Goal: Navigation & Orientation: Find specific page/section

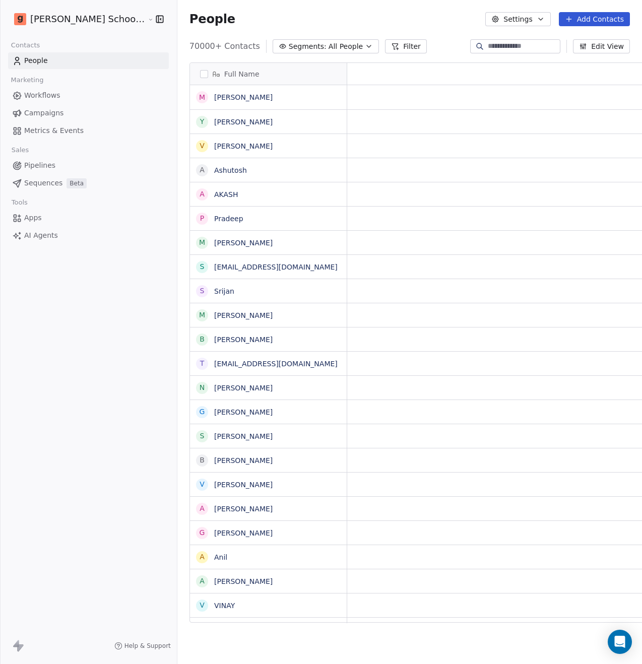
scroll to position [577, 490]
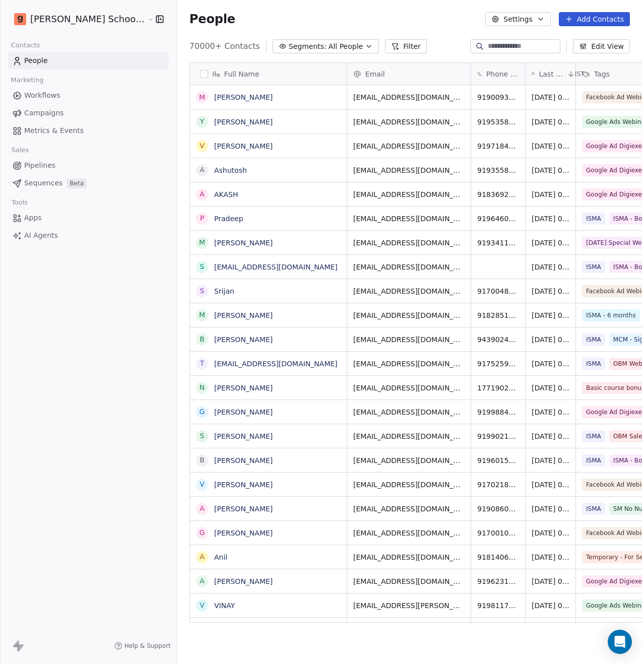
click at [69, 115] on link "Campaigns" at bounding box center [88, 113] width 161 height 17
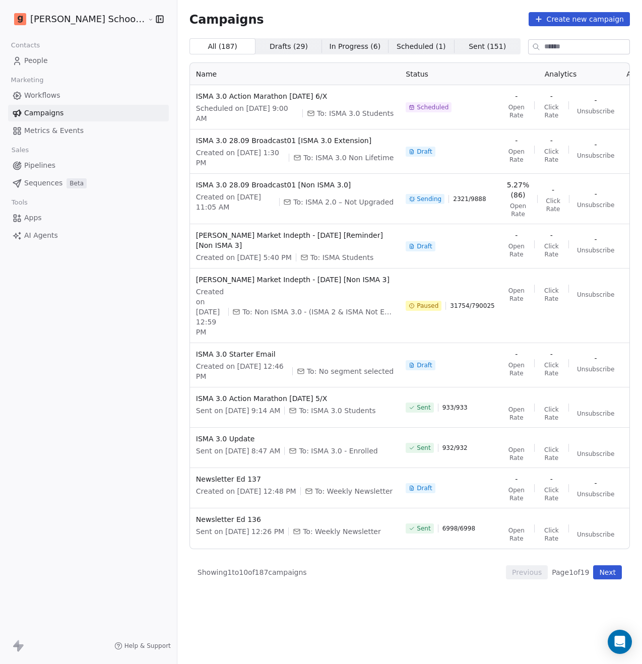
click at [57, 93] on span "Workflows" at bounding box center [42, 95] width 36 height 11
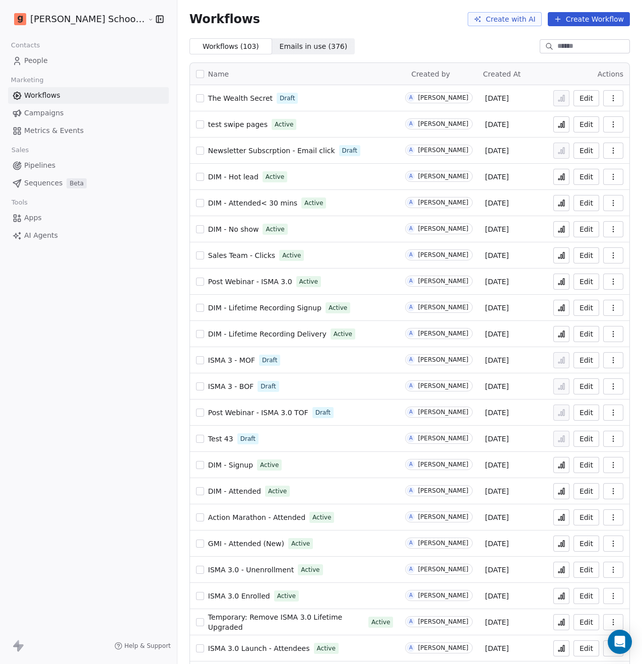
click at [67, 112] on link "Campaigns" at bounding box center [88, 113] width 161 height 17
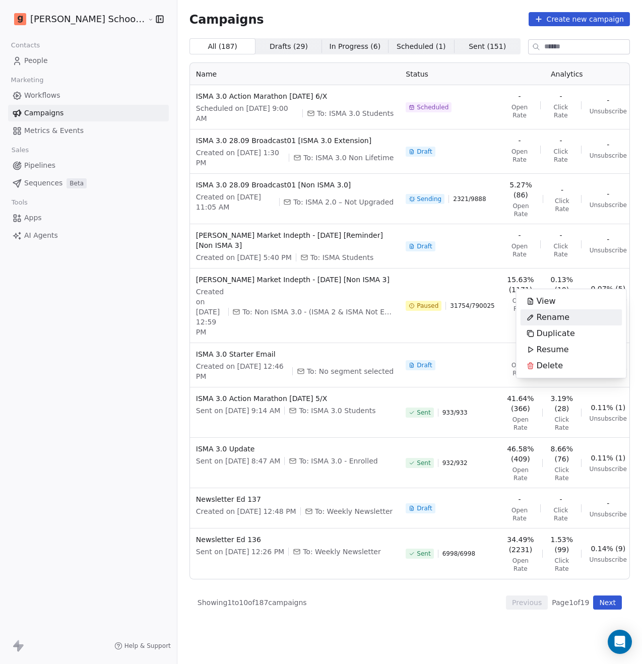
click at [137, 323] on html "[PERSON_NAME] School of Finance LLP Contacts People Marketing Workflows Campaig…" at bounding box center [321, 332] width 642 height 664
